Goal: Transaction & Acquisition: Purchase product/service

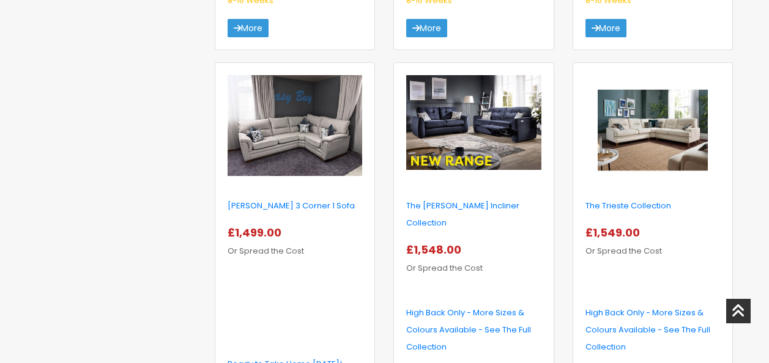
scroll to position [1406, 0]
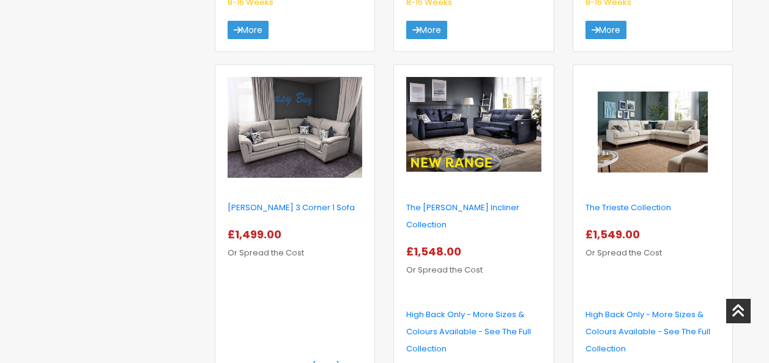
click at [308, 101] on img at bounding box center [294, 127] width 135 height 101
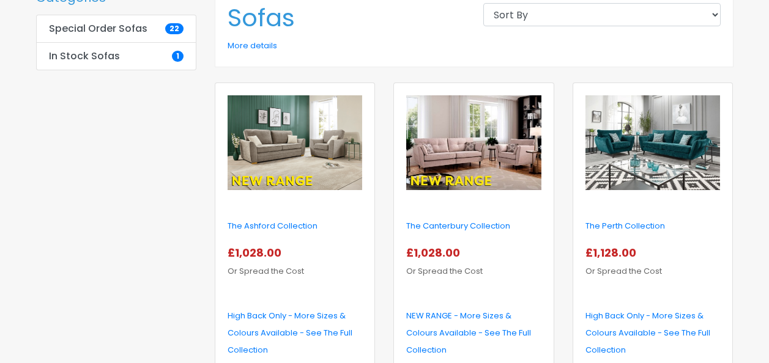
scroll to position [306, 0]
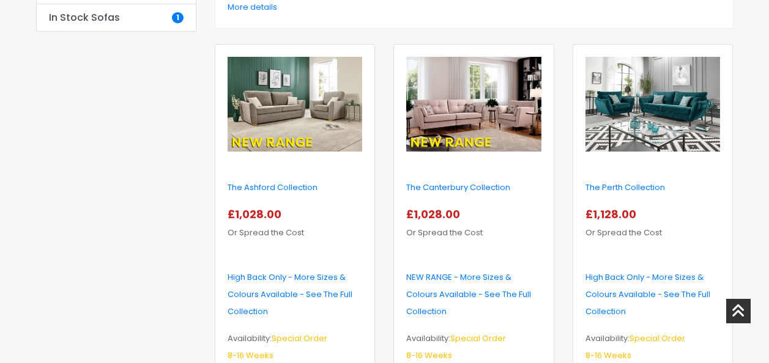
click at [292, 86] on img at bounding box center [294, 104] width 135 height 95
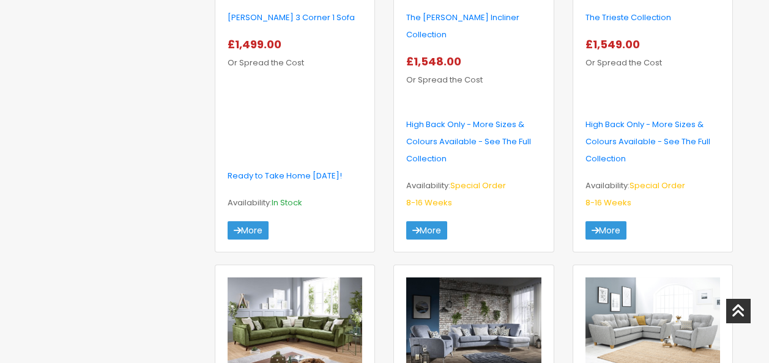
scroll to position [1712, 0]
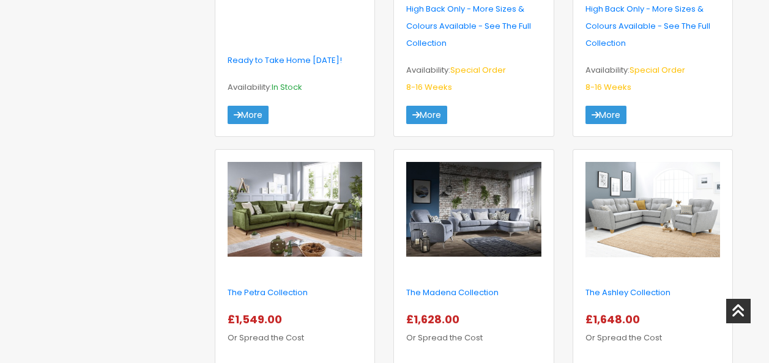
click at [654, 204] on img at bounding box center [652, 209] width 135 height 95
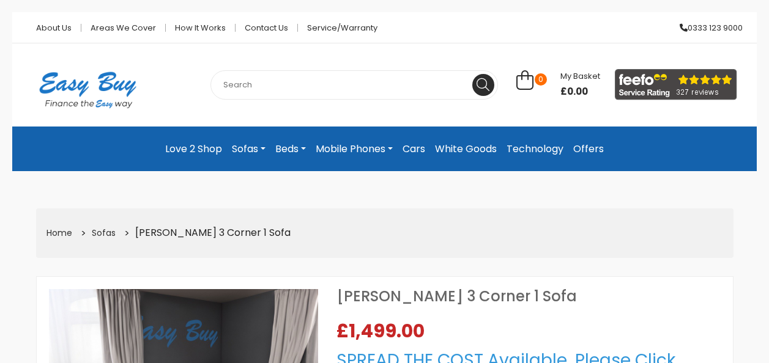
select select "104"
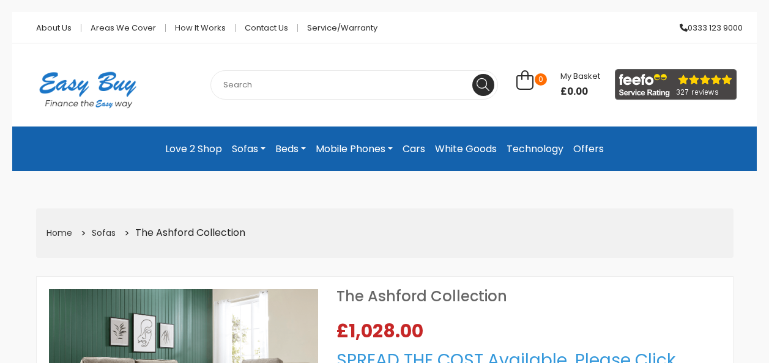
select select "104"
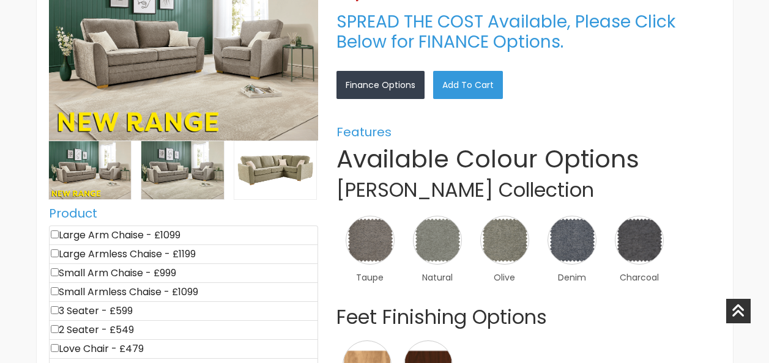
scroll to position [367, 0]
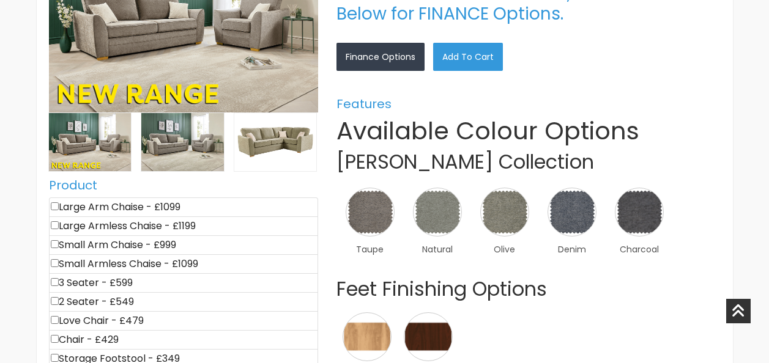
click at [52, 207] on input"] "checkbox" at bounding box center [55, 206] width 8 height 8
checkbox input"] "true"
type input "1099"
click at [659, 212] on img at bounding box center [639, 212] width 54 height 54
click at [0, 0] on link "×" at bounding box center [0, 0] width 0 height 0
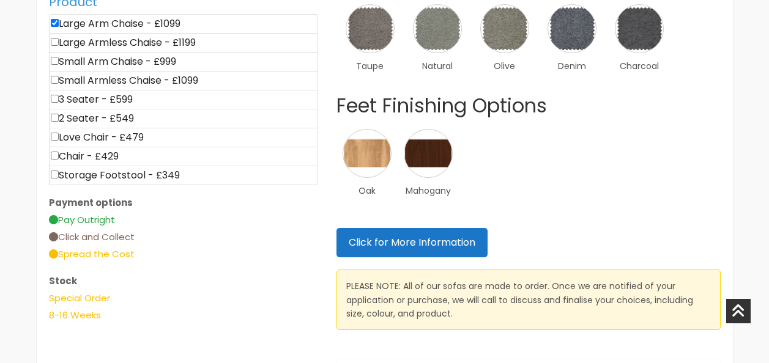
scroll to position [367, 0]
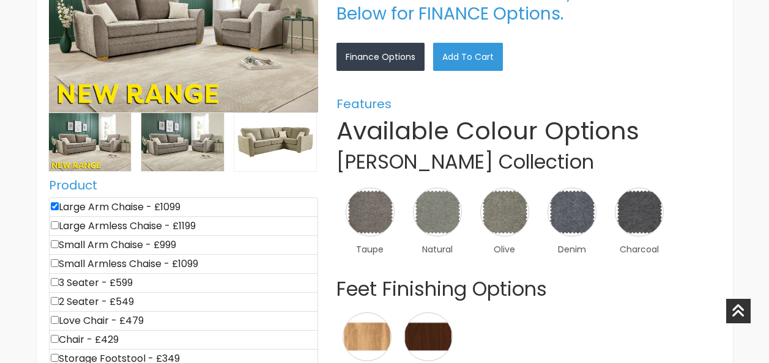
click at [0, 0] on link "×" at bounding box center [0, 0] width 0 height 0
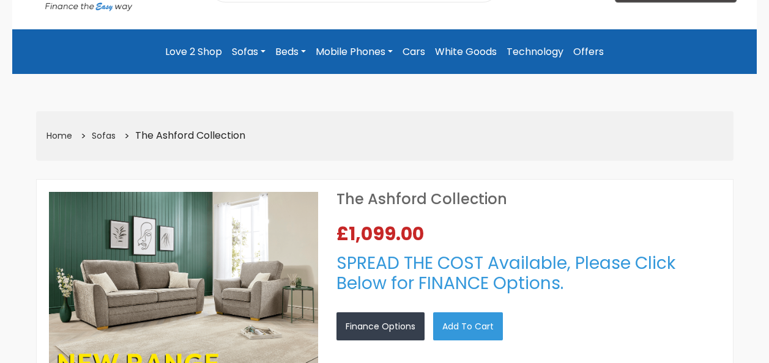
scroll to position [122, 0]
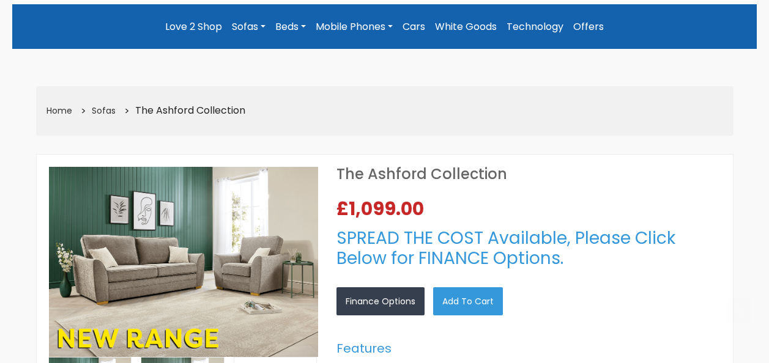
scroll to position [367, 0]
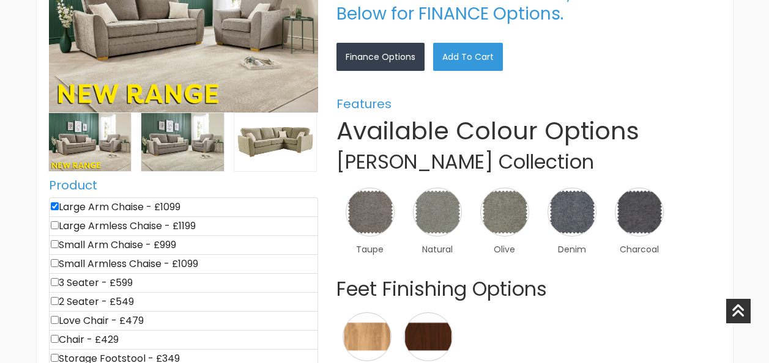
click at [0, 0] on link "×" at bounding box center [0, 0] width 0 height 0
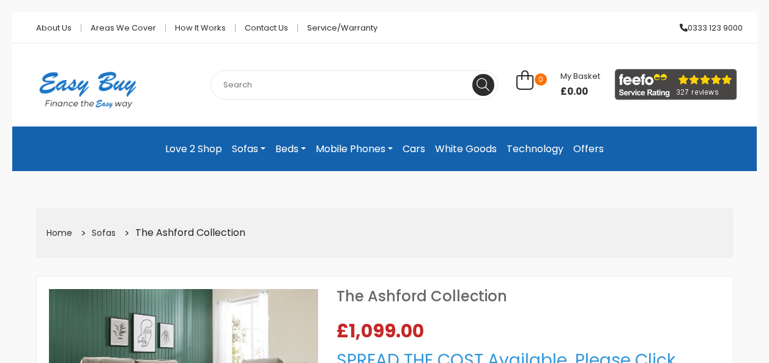
scroll to position [367, 0]
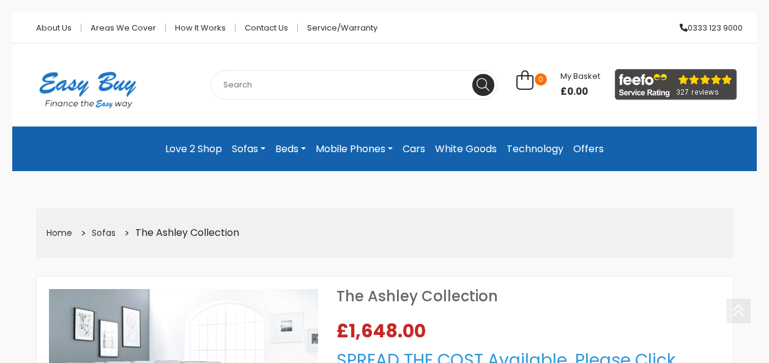
select select "104"
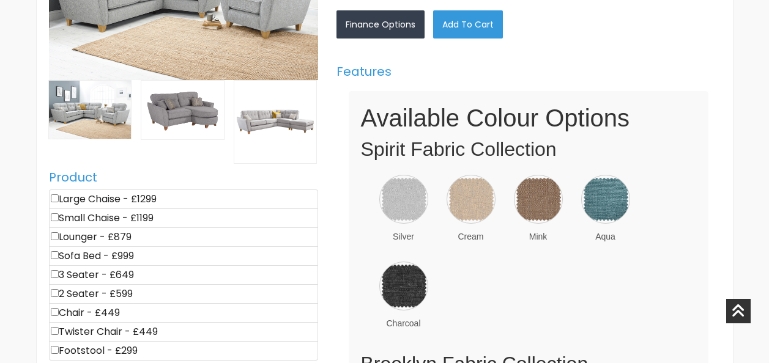
scroll to position [428, 0]
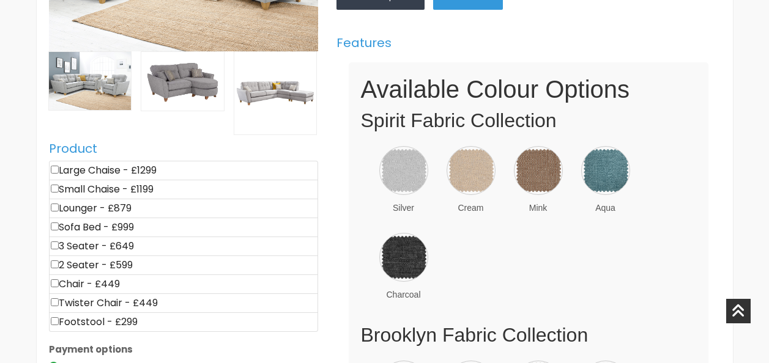
click at [54, 166] on input"] "checkbox" at bounding box center [55, 170] width 8 height 8
checkbox input"] "true"
type input "1299"
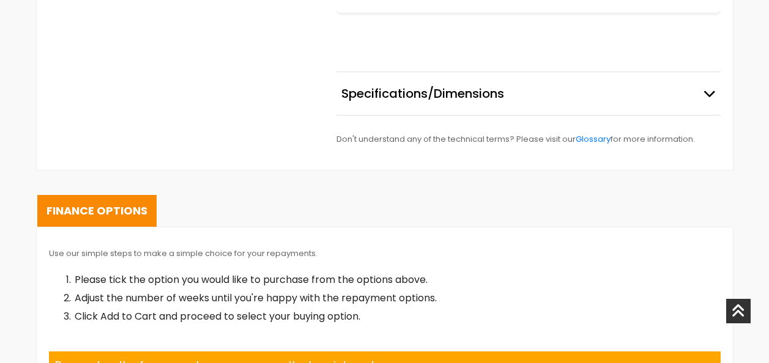
scroll to position [1712, 0]
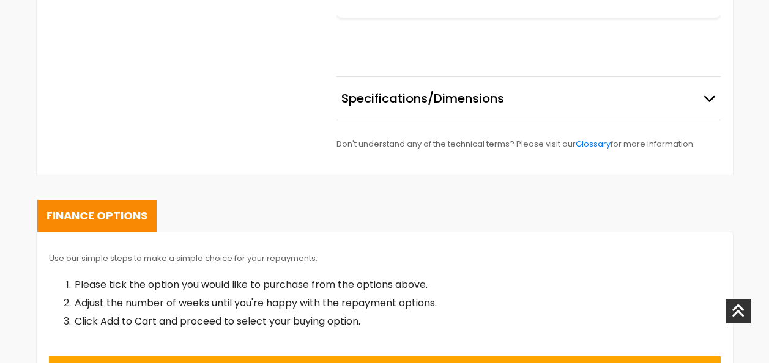
click at [702, 95] on button "Specifications/Dimensions" at bounding box center [528, 98] width 384 height 43
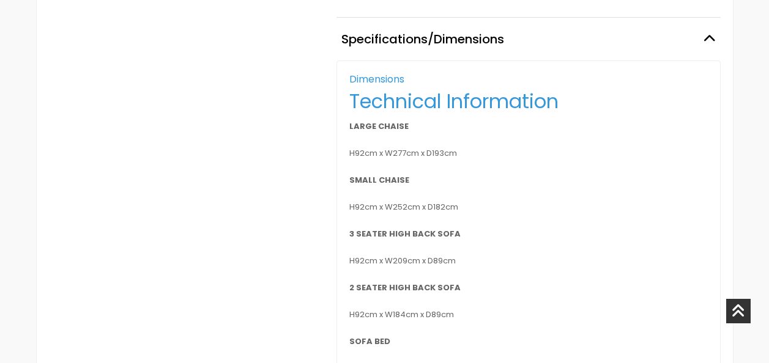
scroll to position [1773, 0]
